Goal: Navigation & Orientation: Find specific page/section

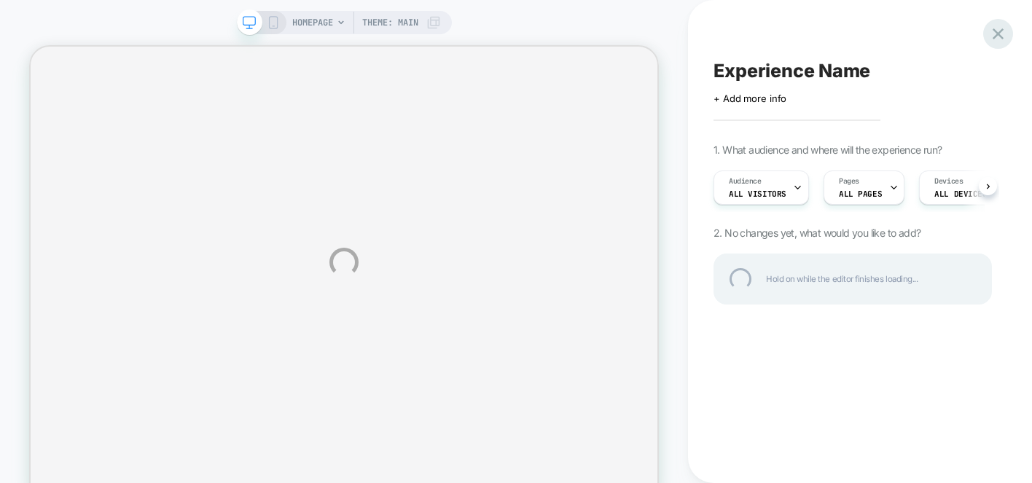
click at [1000, 32] on div at bounding box center [999, 34] width 30 height 30
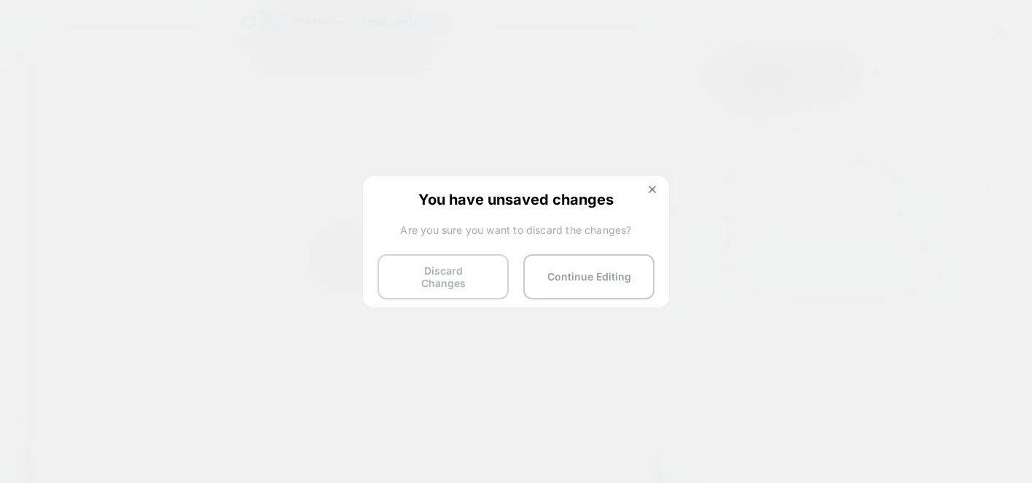
click at [469, 271] on button "Discard Changes" at bounding box center [443, 276] width 131 height 45
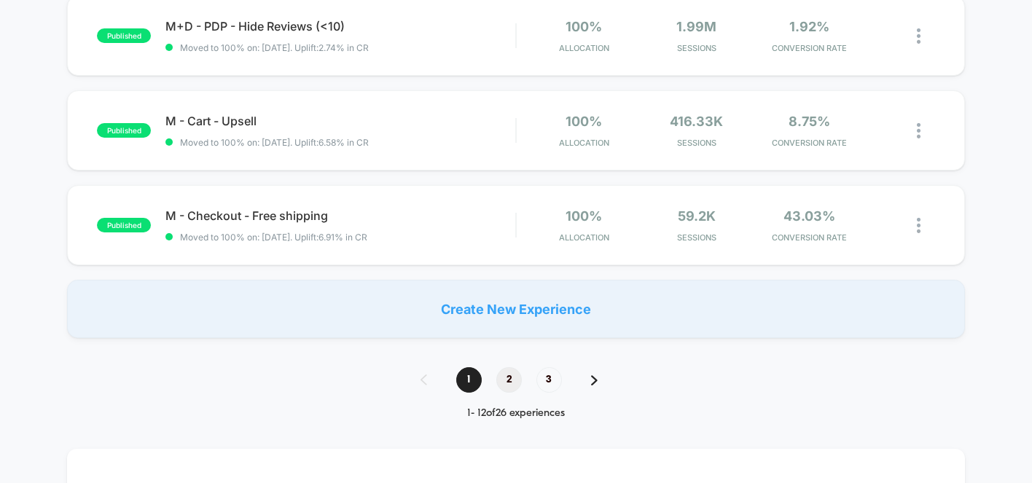
click at [510, 389] on span "2" at bounding box center [510, 380] width 26 height 26
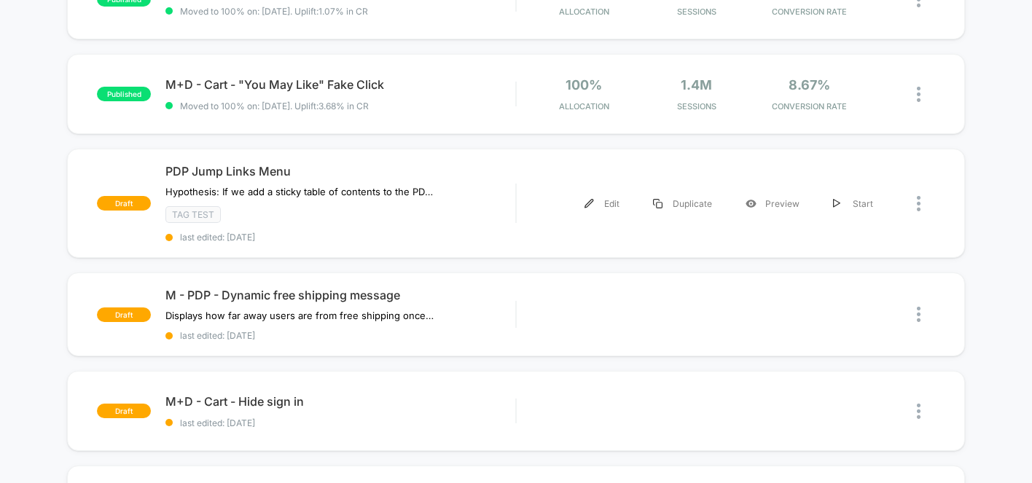
scroll to position [198, 0]
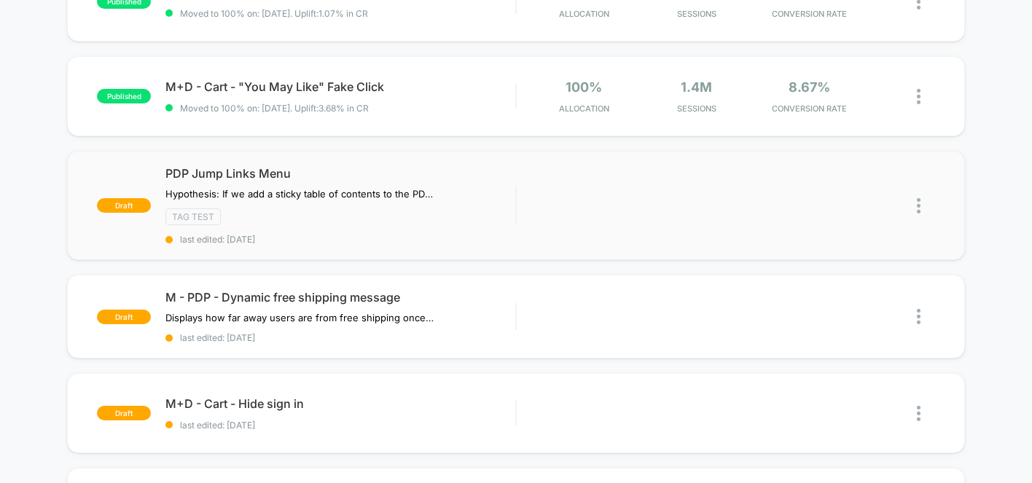
click at [919, 198] on img at bounding box center [919, 205] width 4 height 15
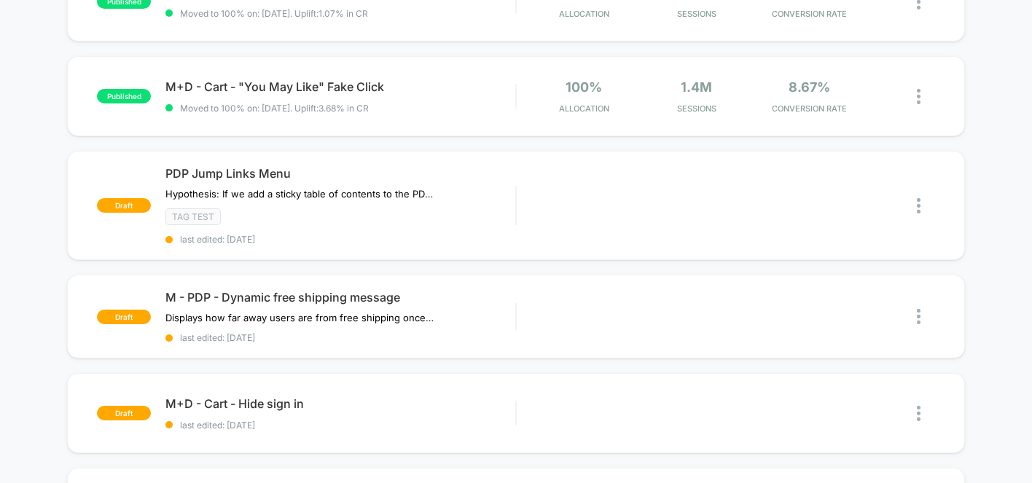
scroll to position [0, 0]
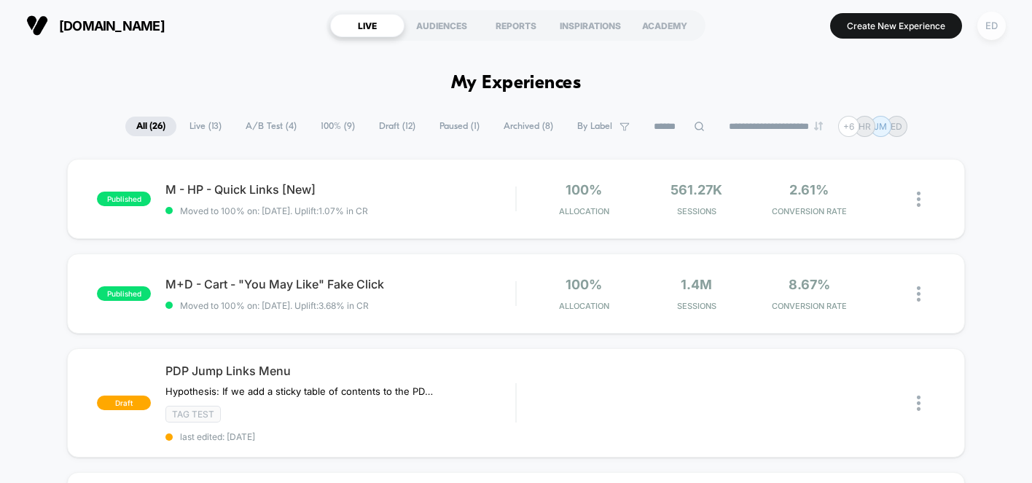
click at [990, 31] on div "ED" at bounding box center [992, 26] width 28 height 28
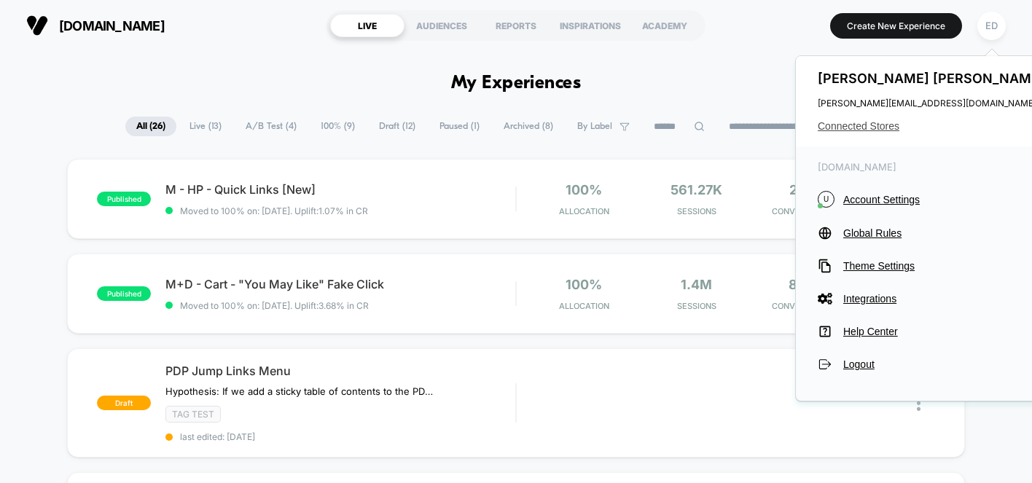
click at [875, 126] on span "Connected Stores" at bounding box center [933, 126] width 230 height 12
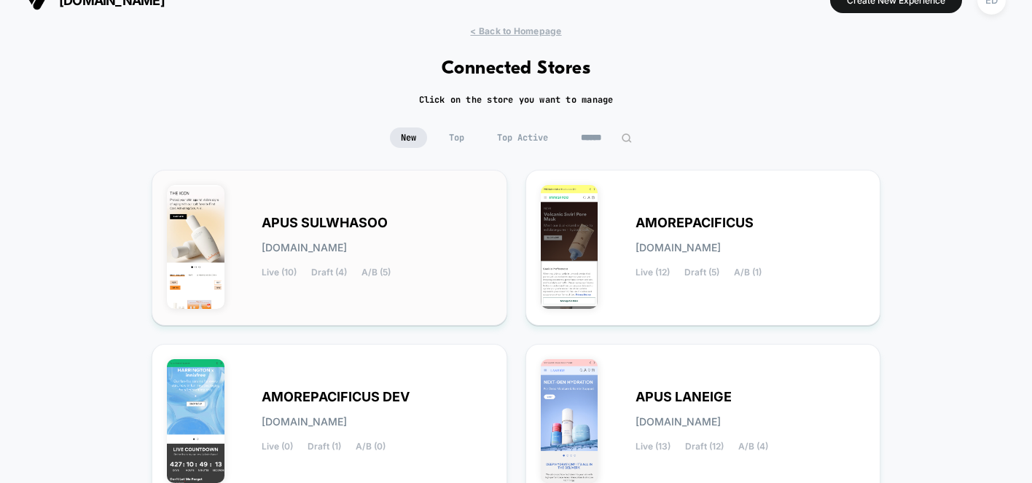
scroll to position [30, 0]
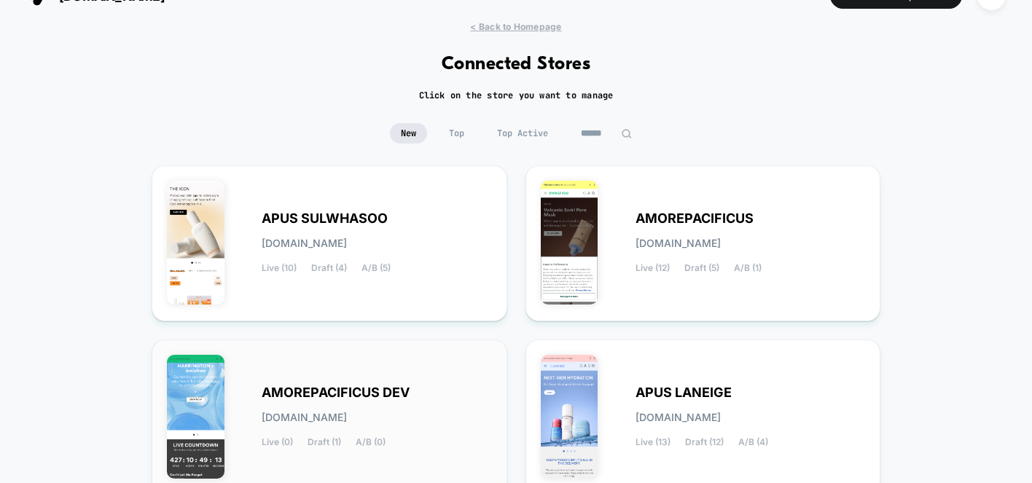
click at [302, 389] on span "AMOREPACIFICUS DEV" at bounding box center [336, 393] width 148 height 10
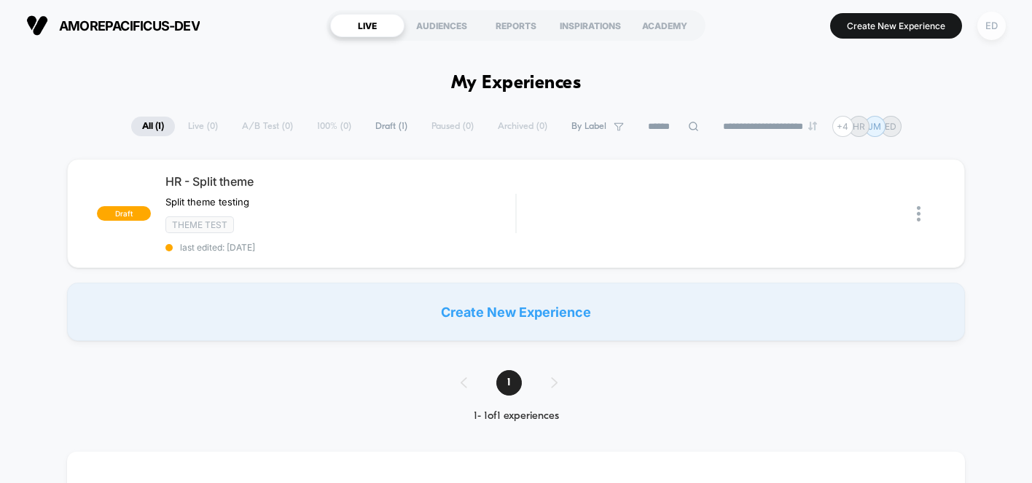
click at [1000, 24] on div "ED" at bounding box center [992, 26] width 28 height 28
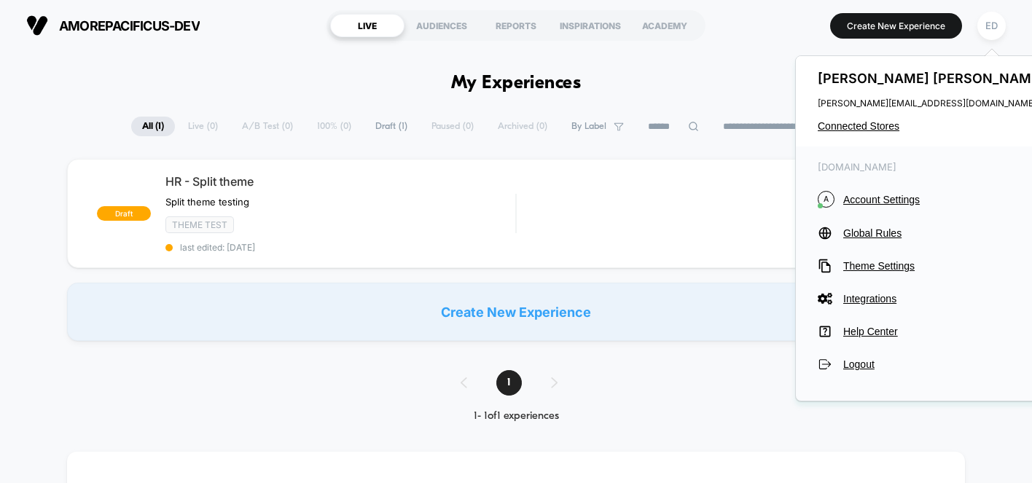
click at [886, 120] on div "[PERSON_NAME] [PERSON_NAME][EMAIL_ADDRESS][DOMAIN_NAME] Connected Stores" at bounding box center [933, 101] width 274 height 90
click at [865, 127] on span "Connected Stores" at bounding box center [933, 126] width 230 height 12
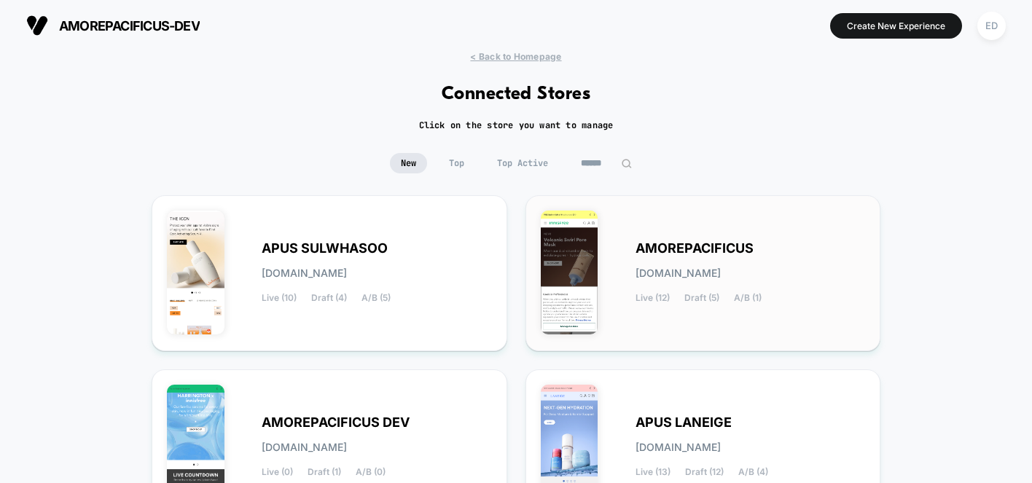
click at [699, 254] on span "AMOREPACIFICUS" at bounding box center [695, 249] width 118 height 10
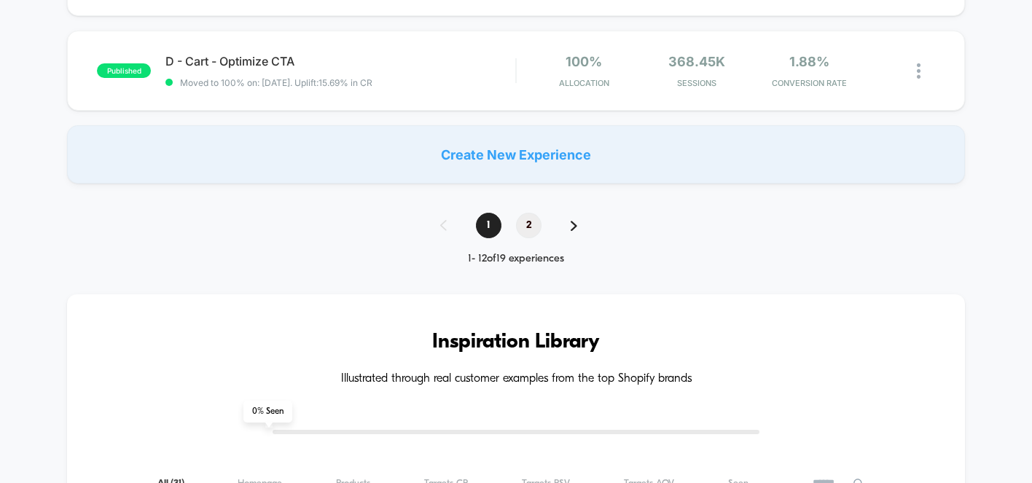
click at [521, 221] on span "2" at bounding box center [529, 226] width 26 height 26
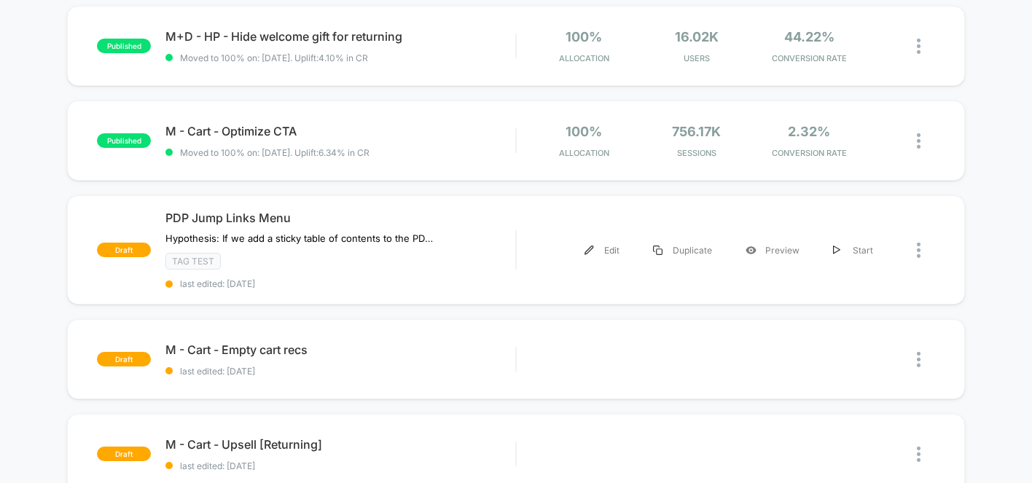
scroll to position [152, 0]
